Goal: Check status: Check status

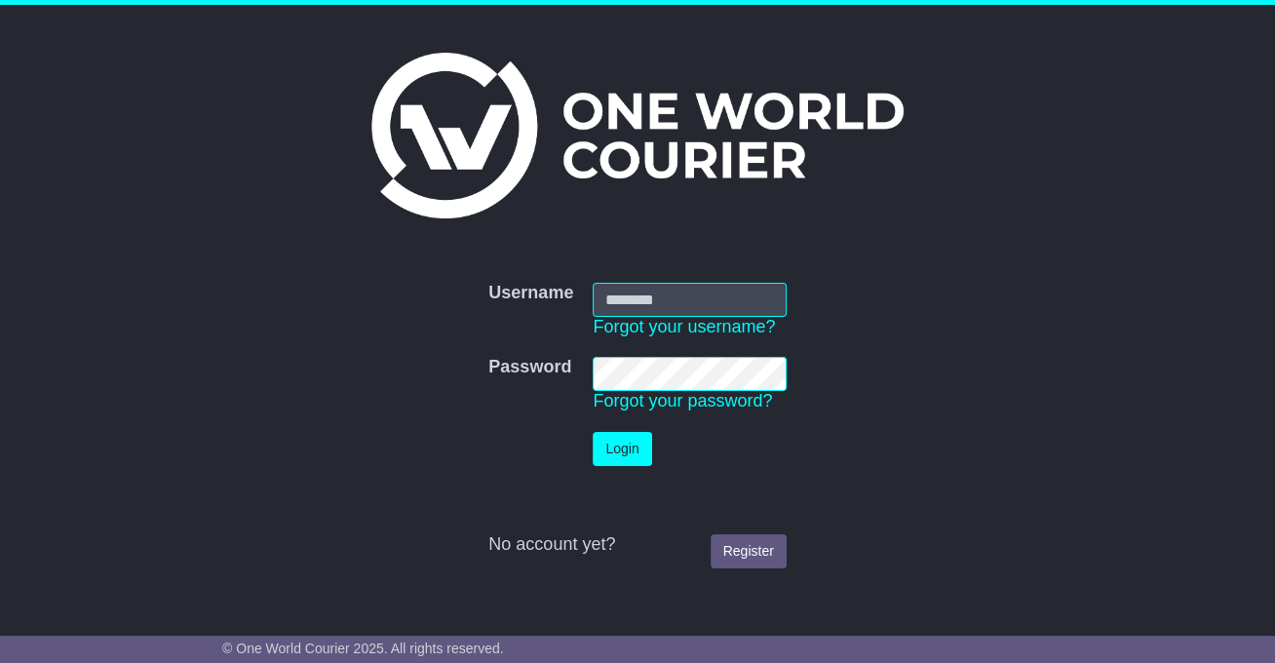
type input "**********"
click at [620, 456] on button "Login" at bounding box center [621, 449] width 58 height 34
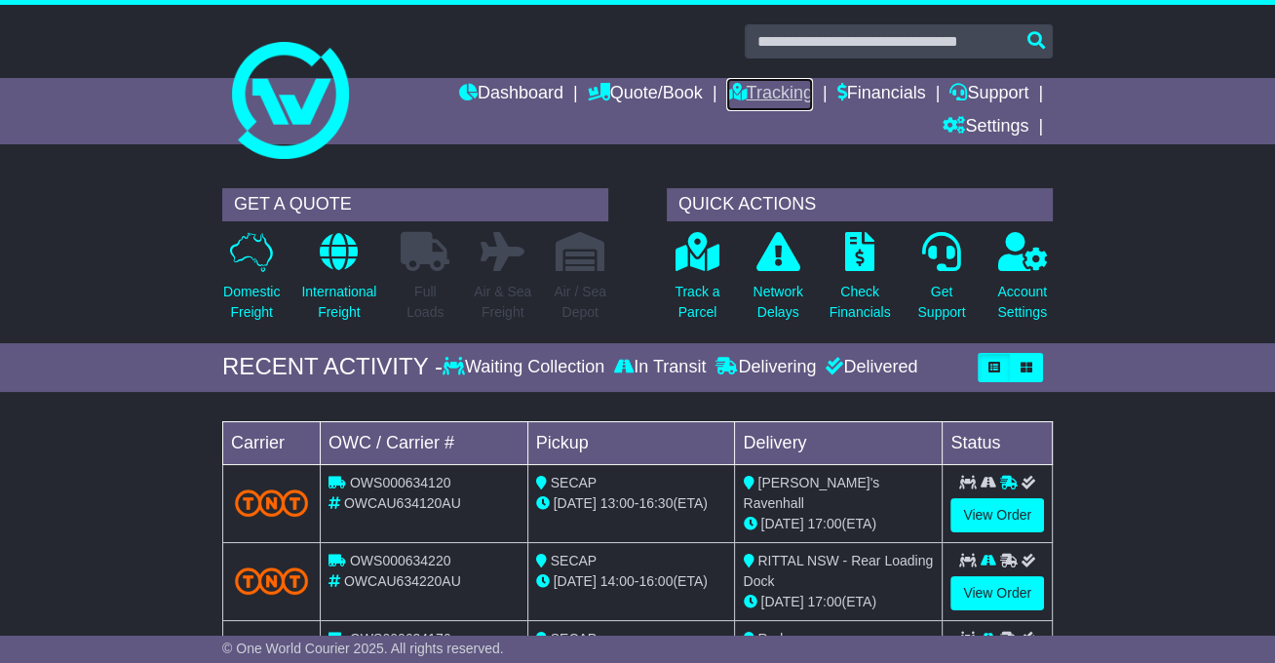
click at [752, 93] on link "Tracking" at bounding box center [769, 94] width 86 height 33
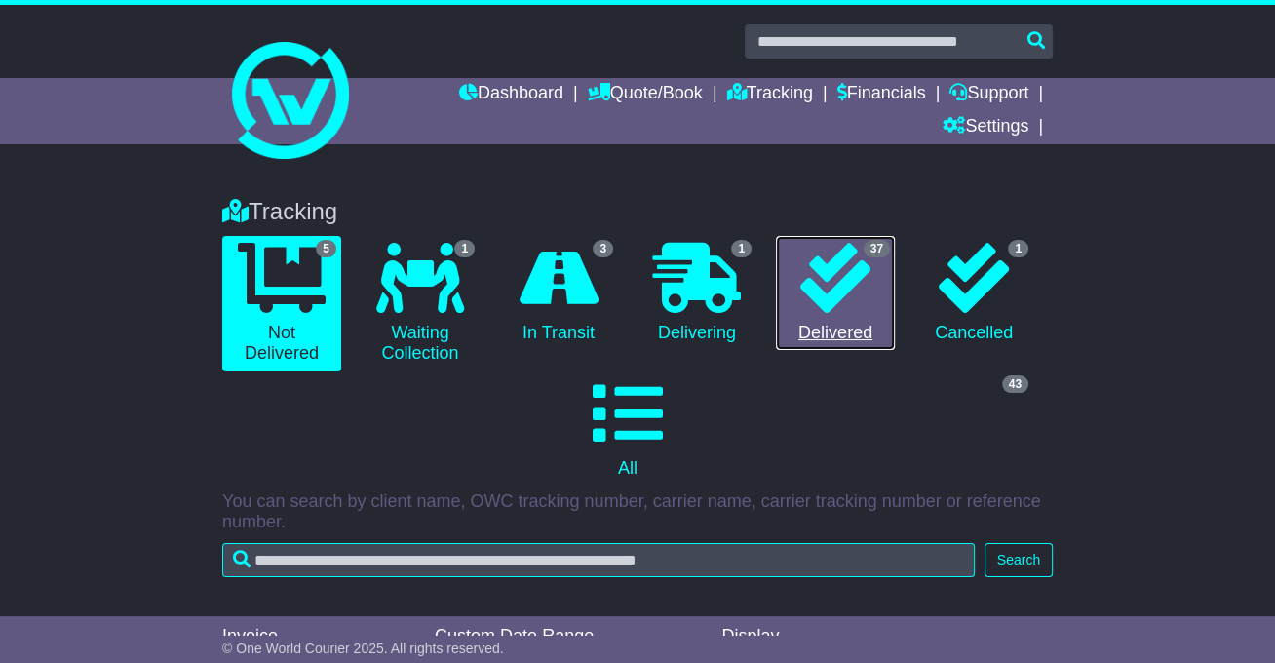
click at [868, 288] on icon at bounding box center [835, 278] width 70 height 70
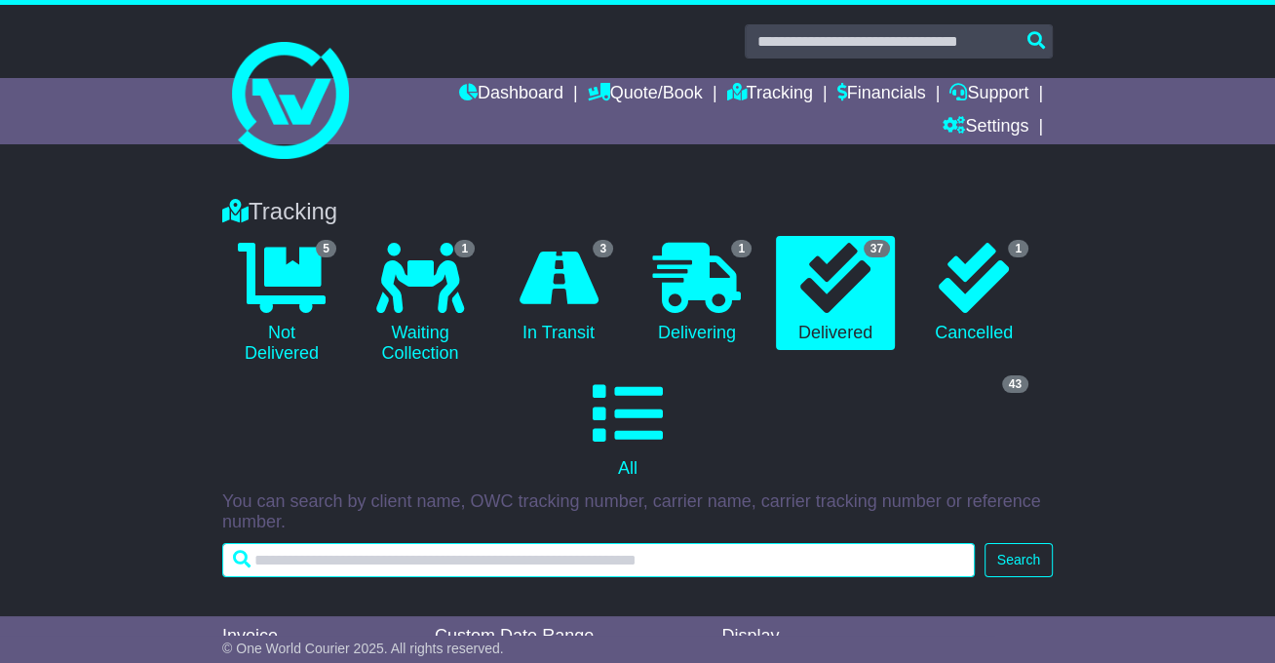
click at [311, 543] on input "text" at bounding box center [598, 560] width 752 height 34
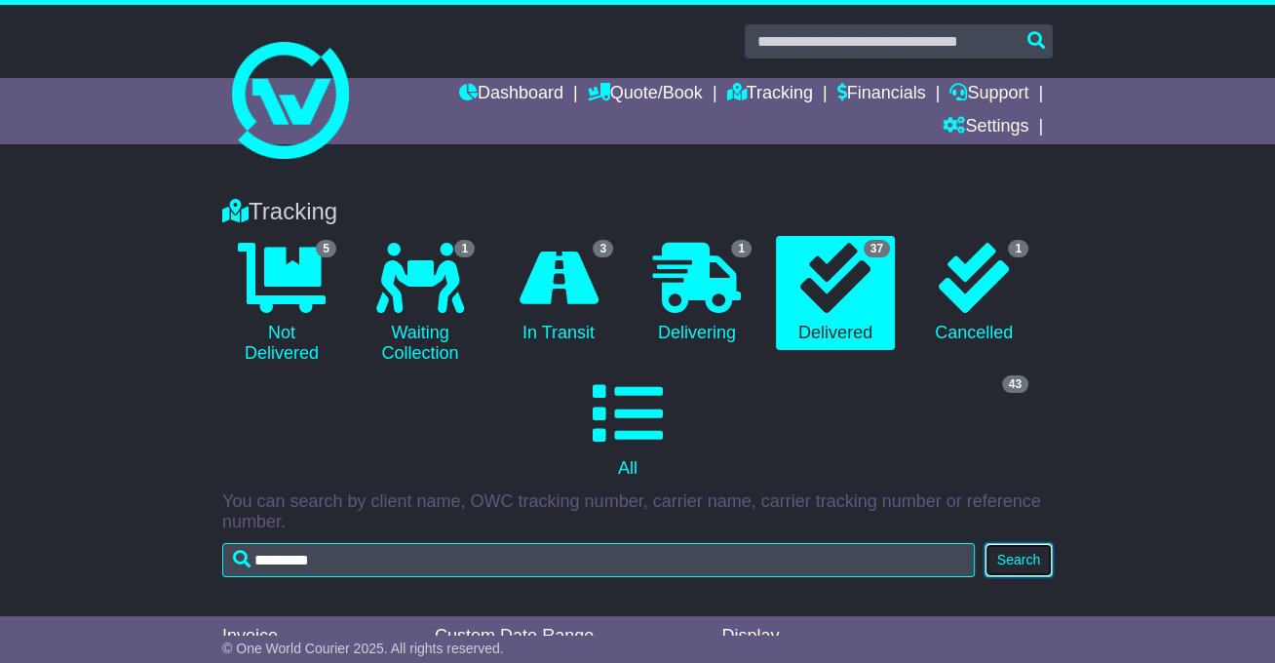
click at [1024, 543] on button "Search" at bounding box center [1018, 560] width 68 height 34
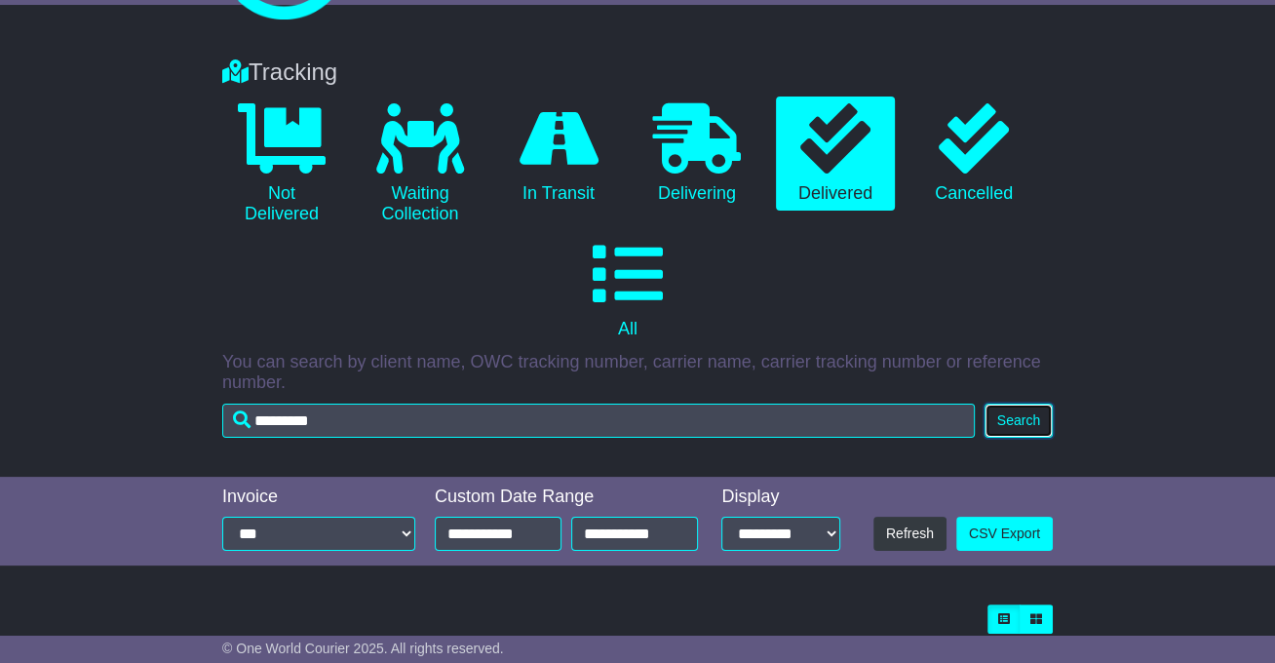
scroll to position [187, 0]
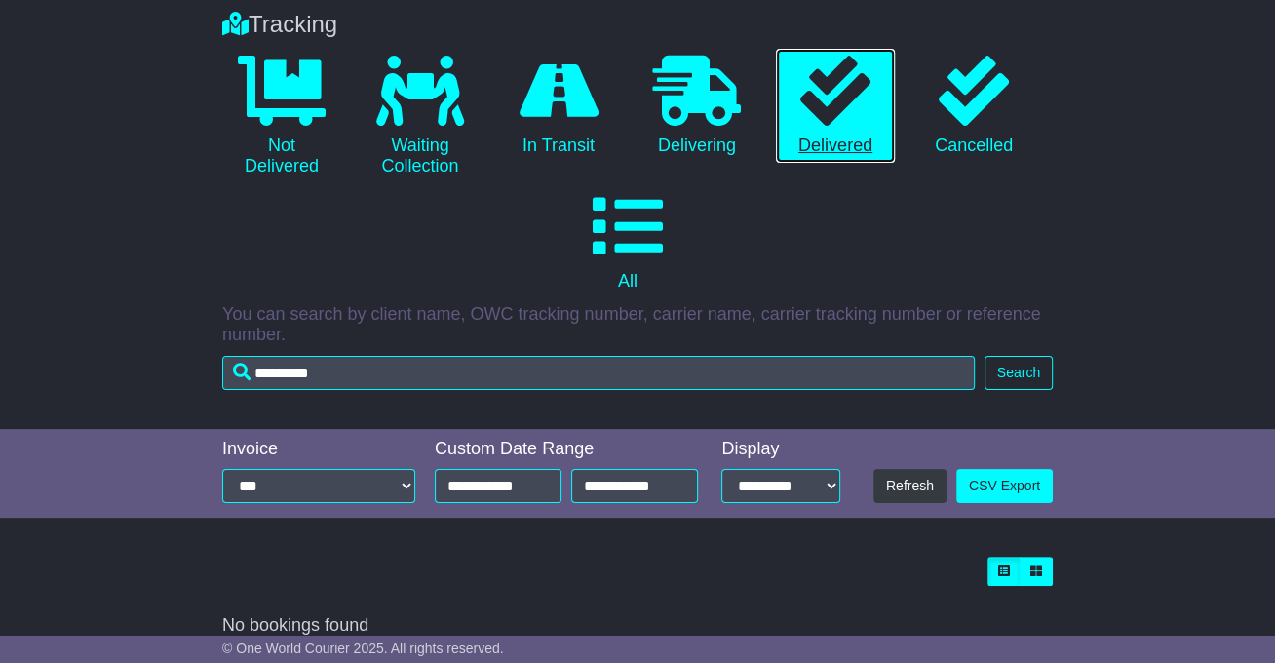
click at [841, 122] on icon at bounding box center [835, 91] width 70 height 70
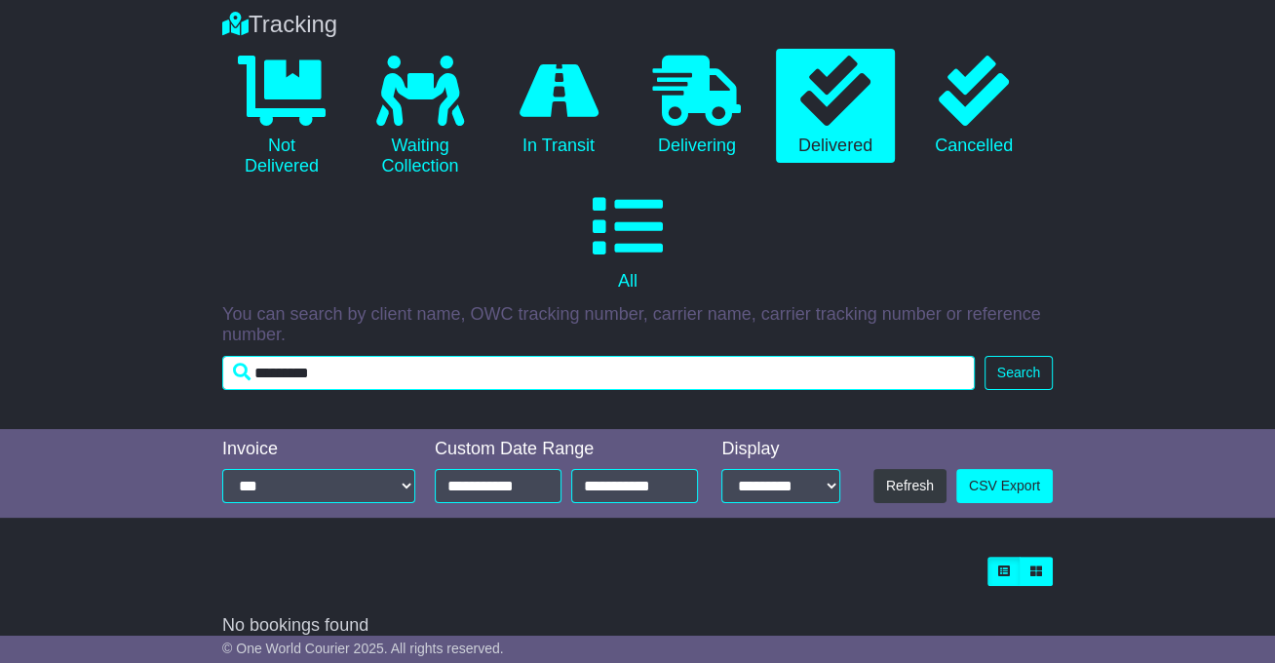
click at [328, 356] on input "*********" at bounding box center [598, 373] width 752 height 34
type input "*"
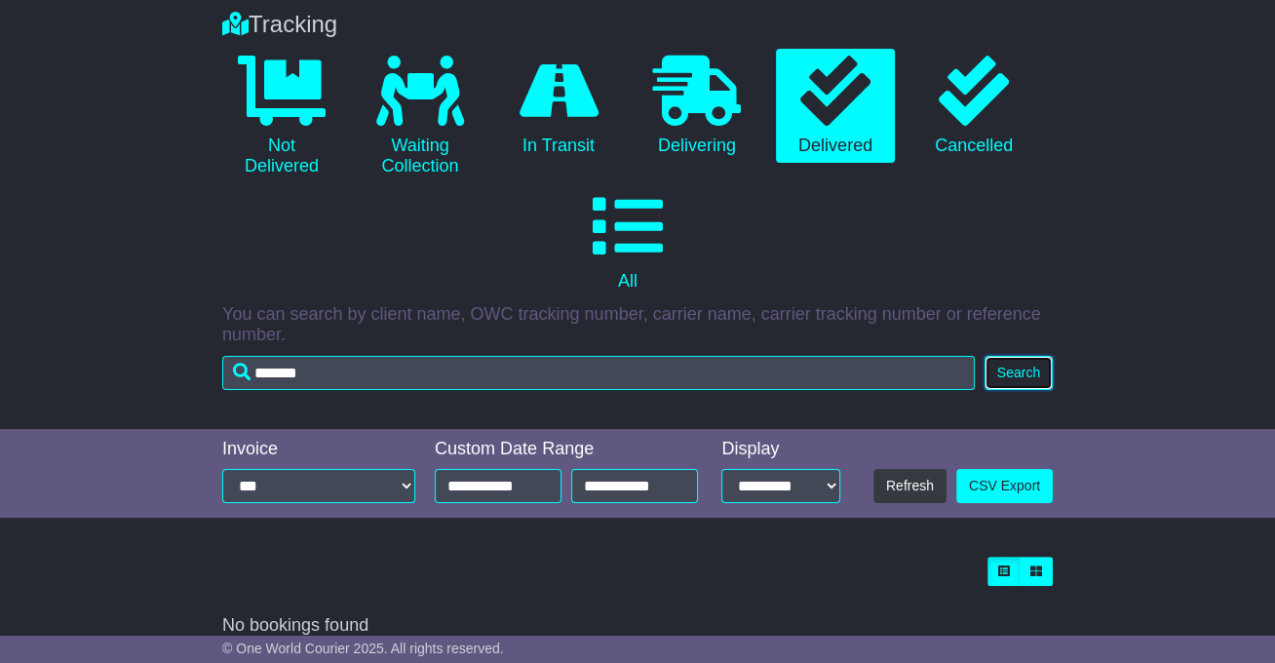
click at [1035, 356] on button "Search" at bounding box center [1018, 373] width 68 height 34
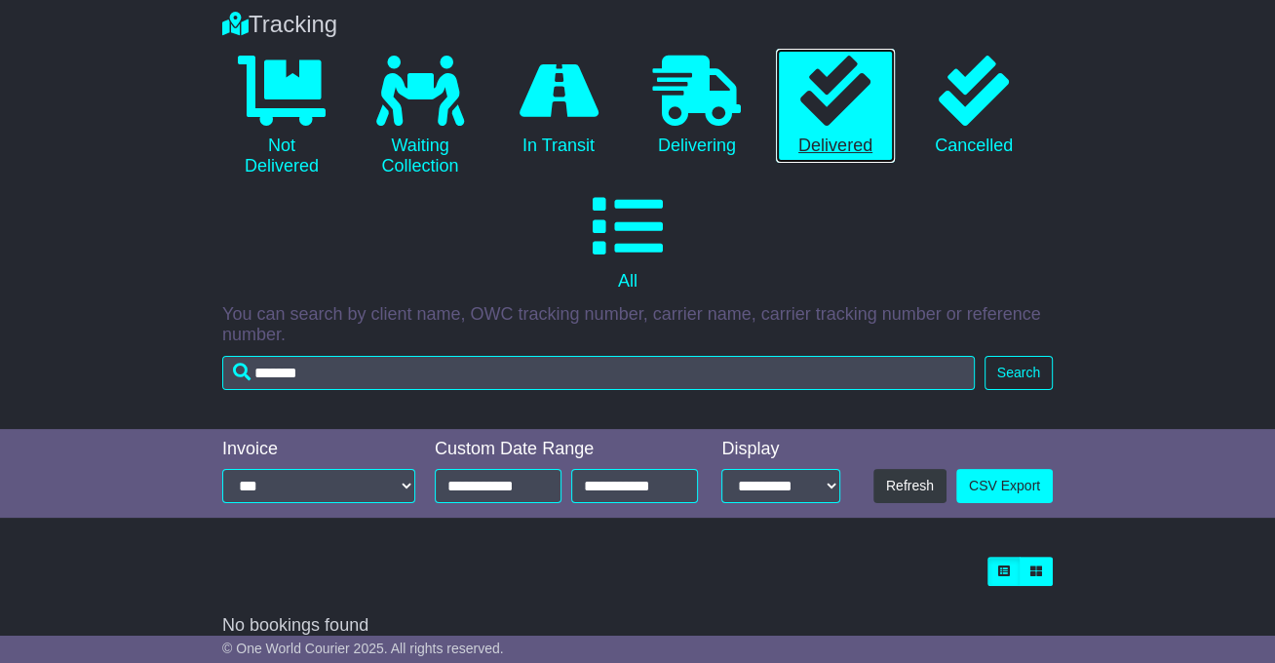
click at [825, 97] on icon at bounding box center [835, 91] width 70 height 70
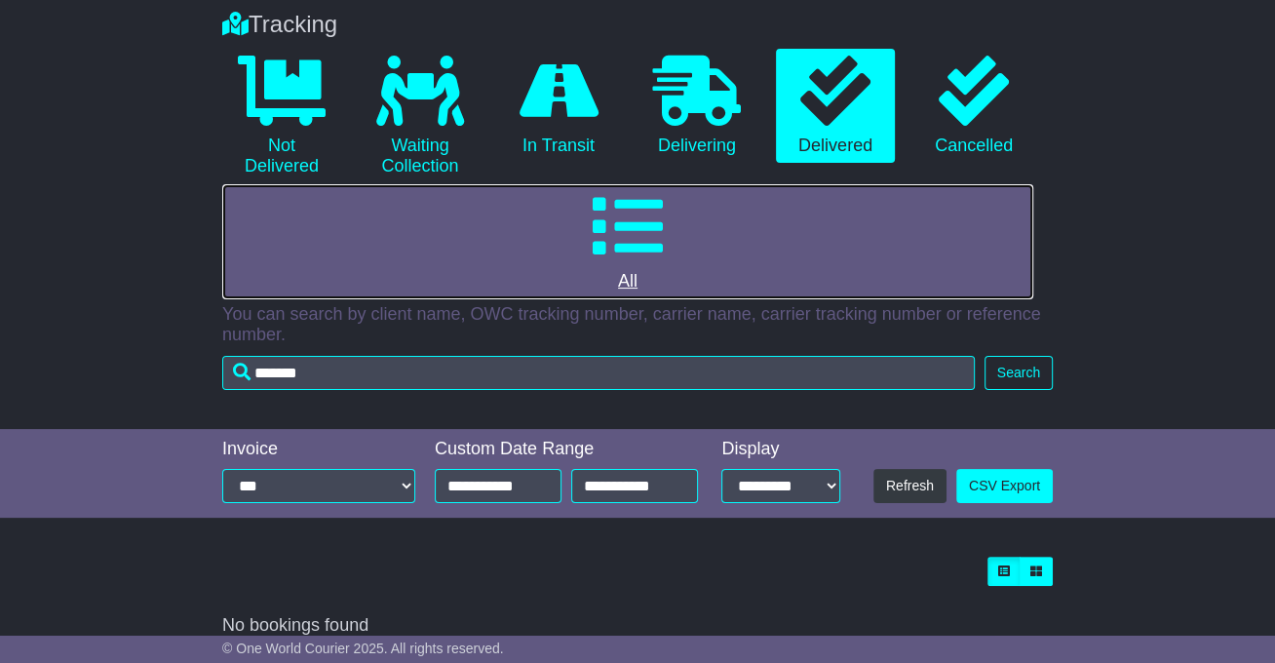
click at [631, 222] on icon at bounding box center [627, 226] width 70 height 70
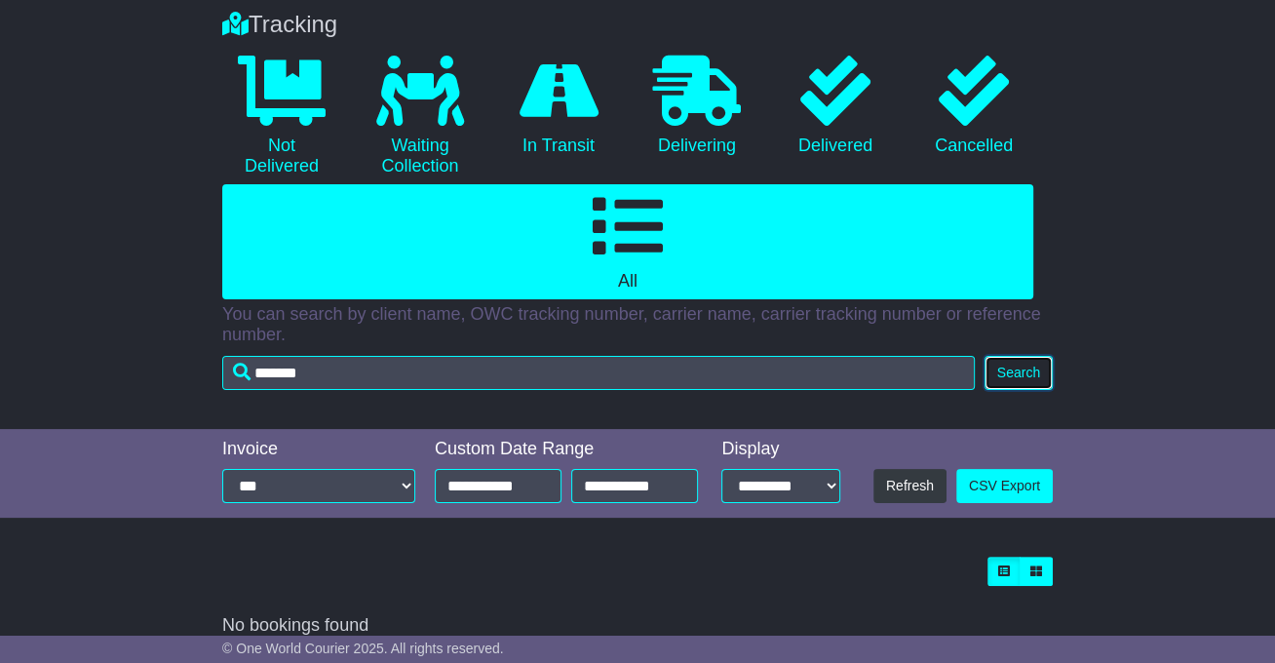
click at [1010, 356] on button "Search" at bounding box center [1018, 373] width 68 height 34
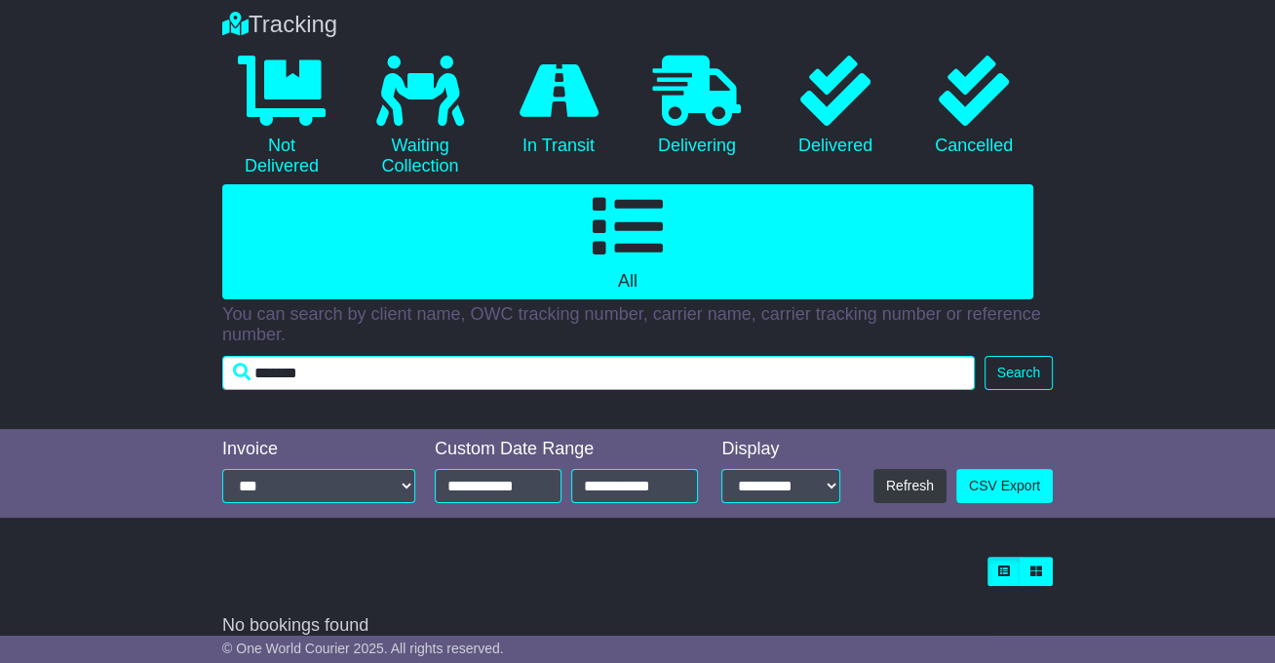
click at [328, 359] on input "*******" at bounding box center [598, 373] width 752 height 34
type input "*"
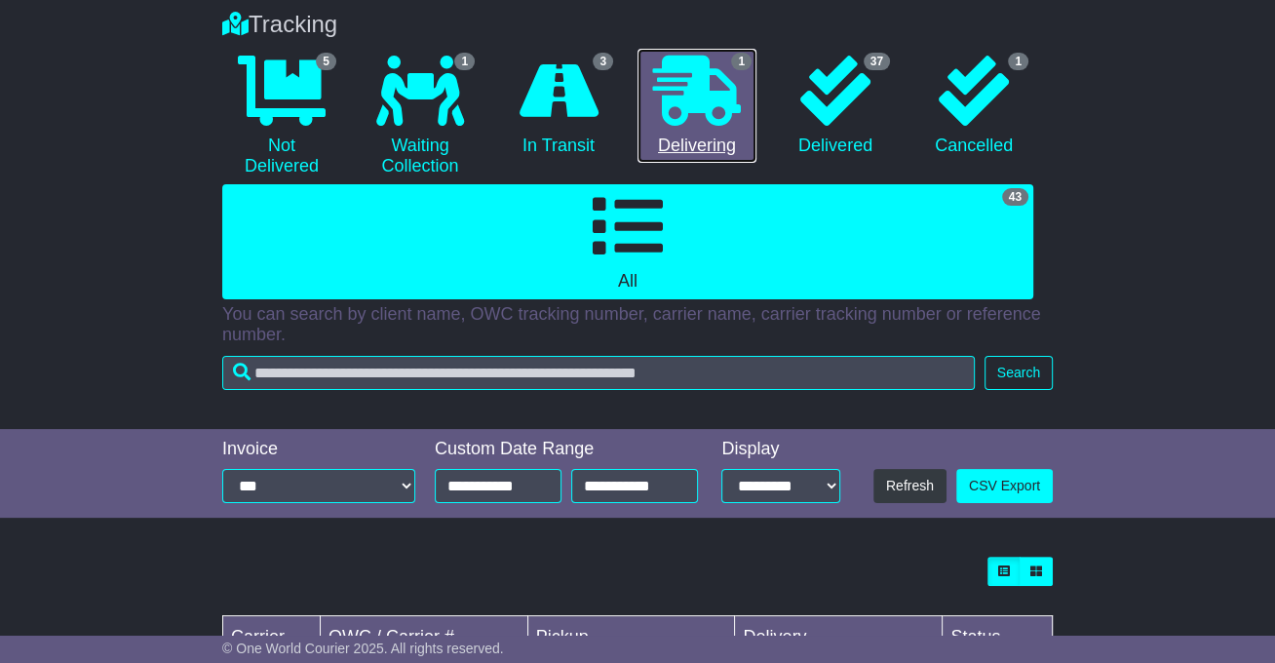
click at [702, 114] on icon at bounding box center [697, 91] width 88 height 70
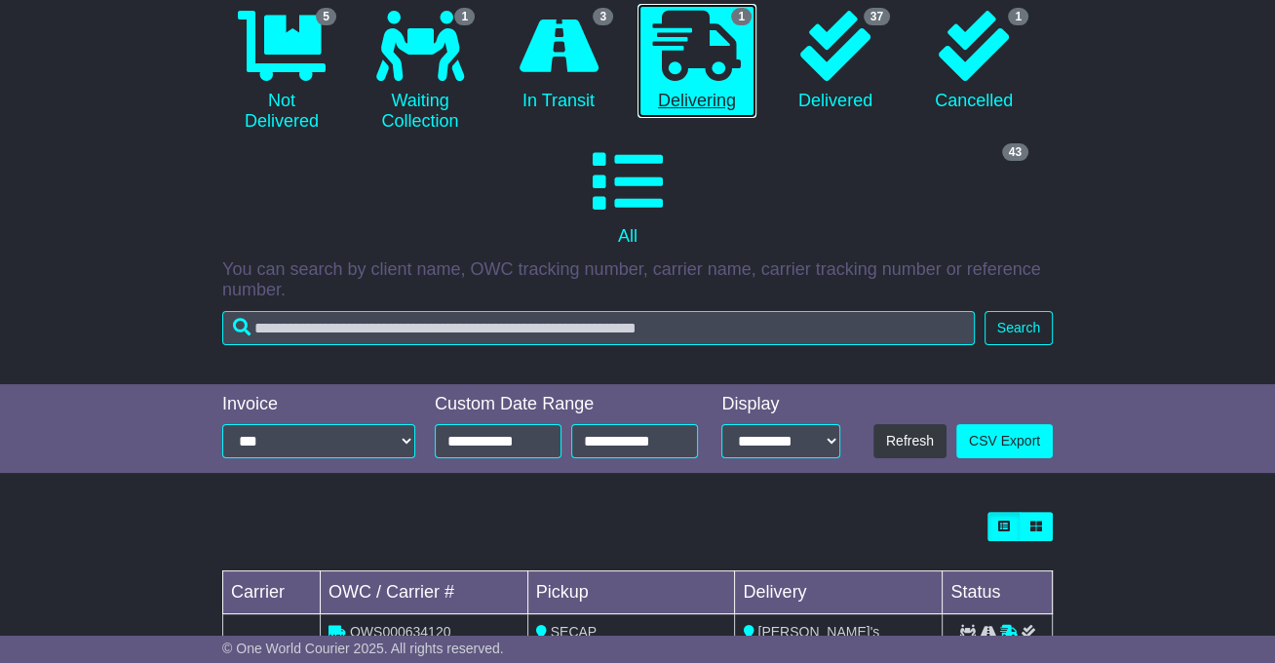
scroll to position [304, 0]
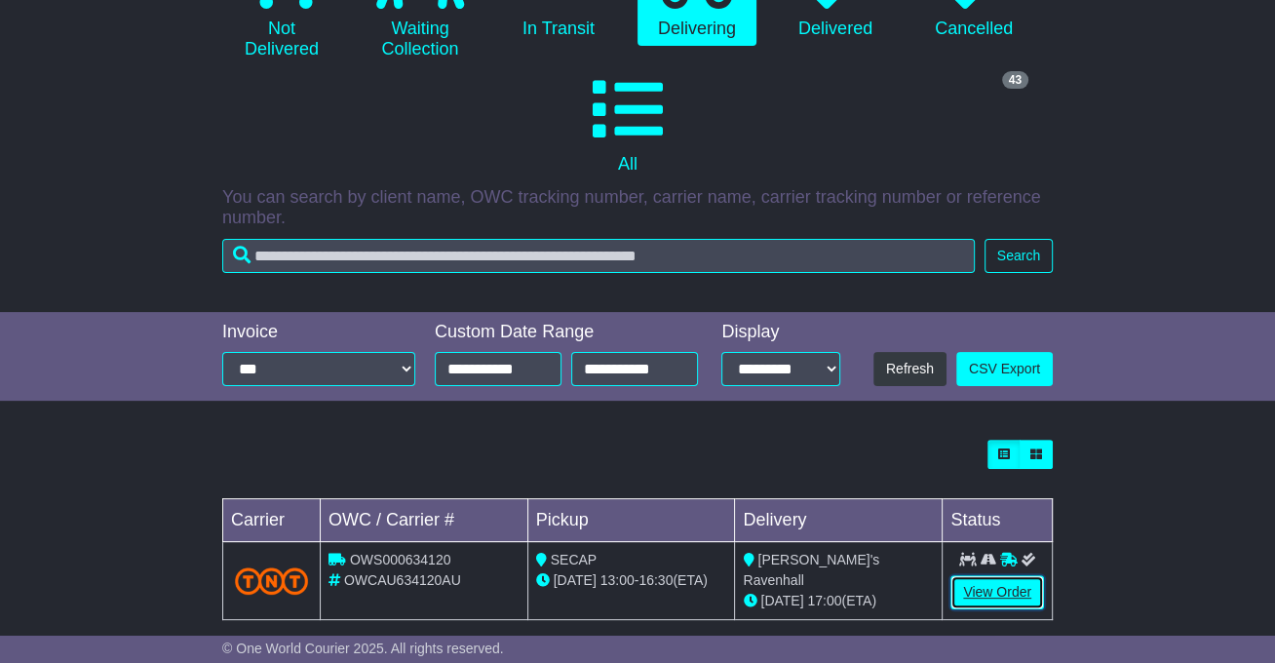
click at [999, 575] on link "View Order" at bounding box center [997, 592] width 94 height 34
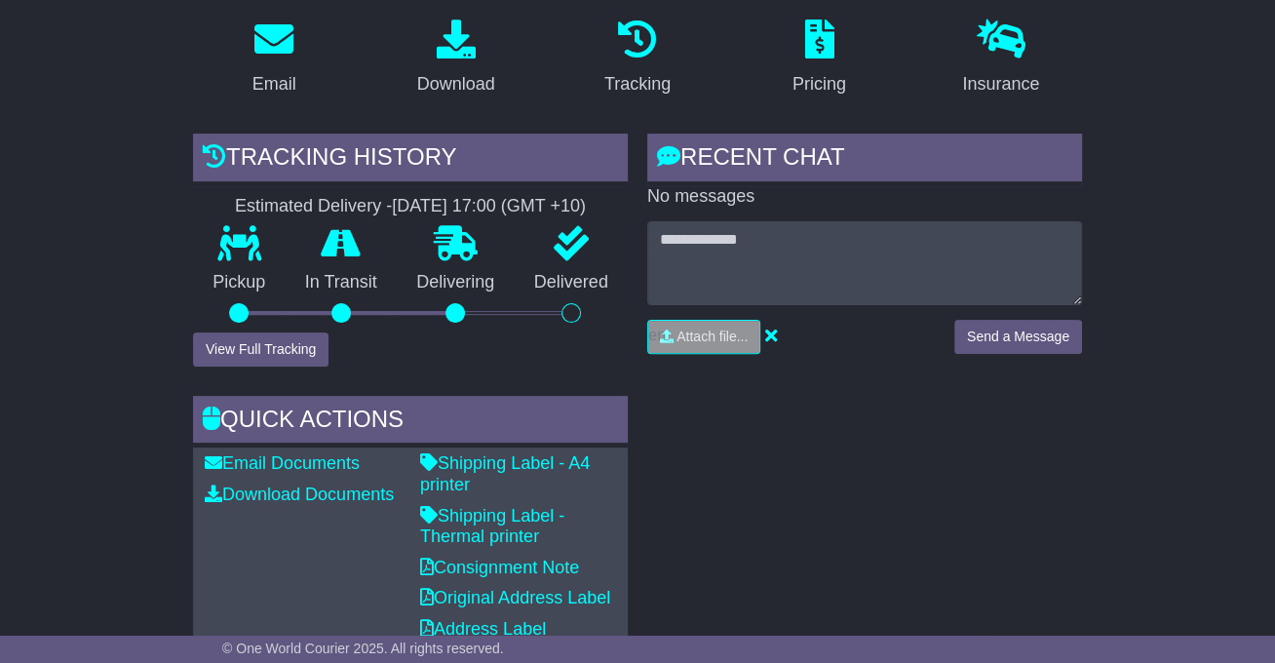
scroll to position [374, 0]
click at [252, 334] on button "View Full Tracking" at bounding box center [260, 348] width 135 height 34
